Goal: Find specific page/section: Find specific page/section

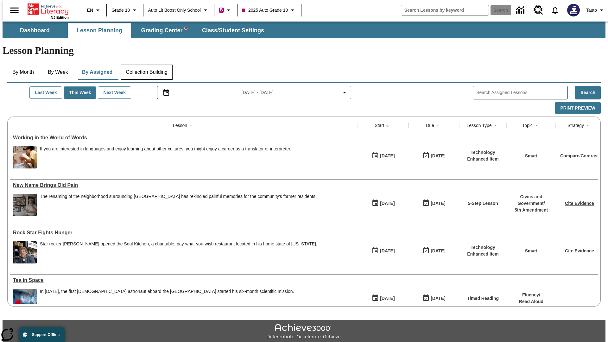
click at [146, 65] on button "Collection Building" at bounding box center [147, 72] width 52 height 15
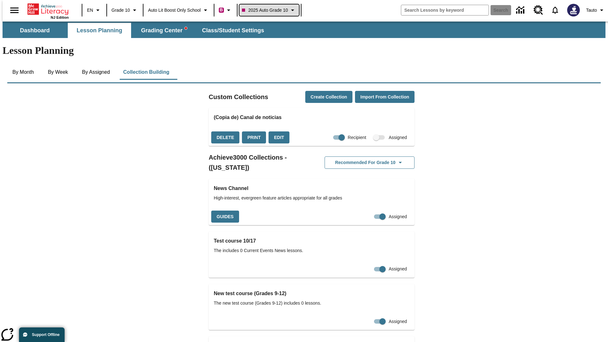
click at [270, 10] on span "2025 Auto Grade 10" at bounding box center [265, 10] width 46 height 7
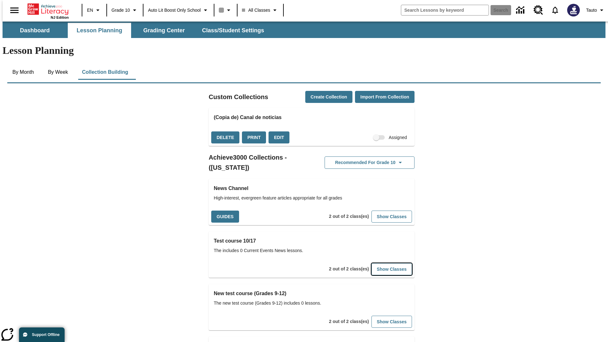
click at [382, 263] on button "Show Classes" at bounding box center [392, 269] width 41 height 12
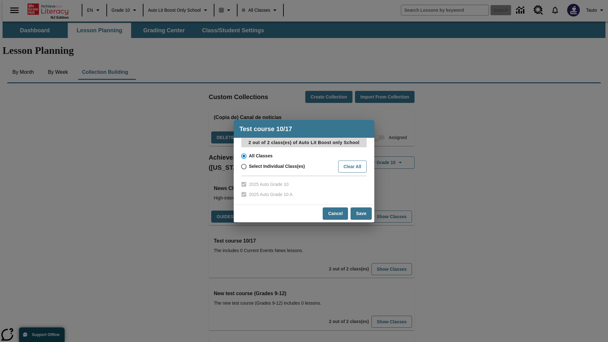
click at [243, 156] on input "All Classes" at bounding box center [243, 156] width 11 height 9
click at [336, 213] on button "Cancel" at bounding box center [335, 213] width 25 height 12
click at [382, 263] on button "Show Classes" at bounding box center [392, 269] width 41 height 12
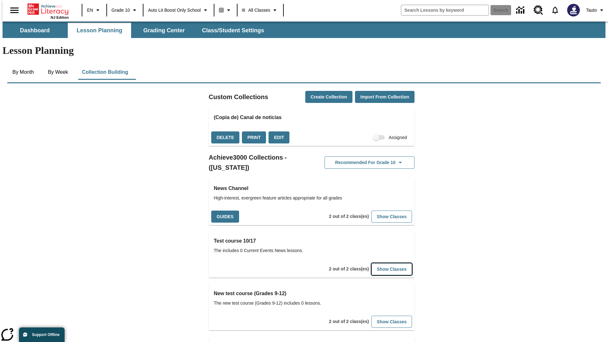
click at [382, 263] on button "Show Classes" at bounding box center [392, 269] width 41 height 12
